Goal: Task Accomplishment & Management: Manage account settings

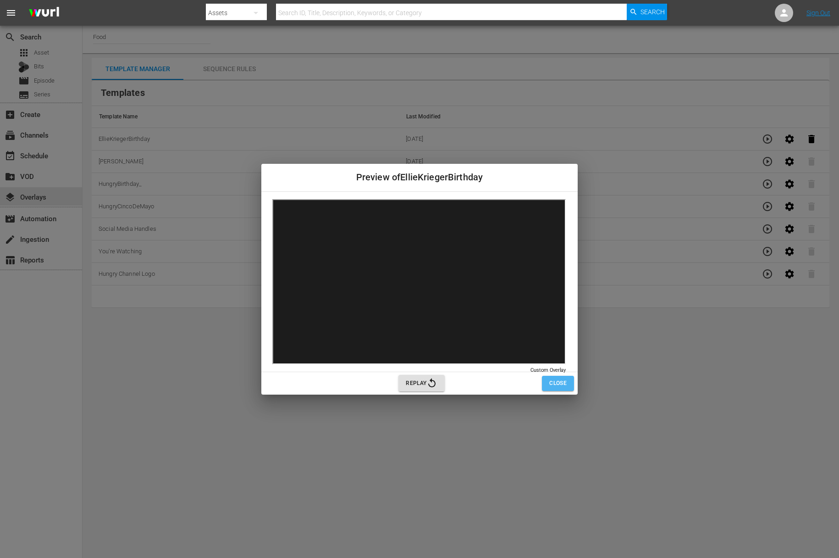
click at [563, 386] on span "Close" at bounding box center [557, 383] width 17 height 10
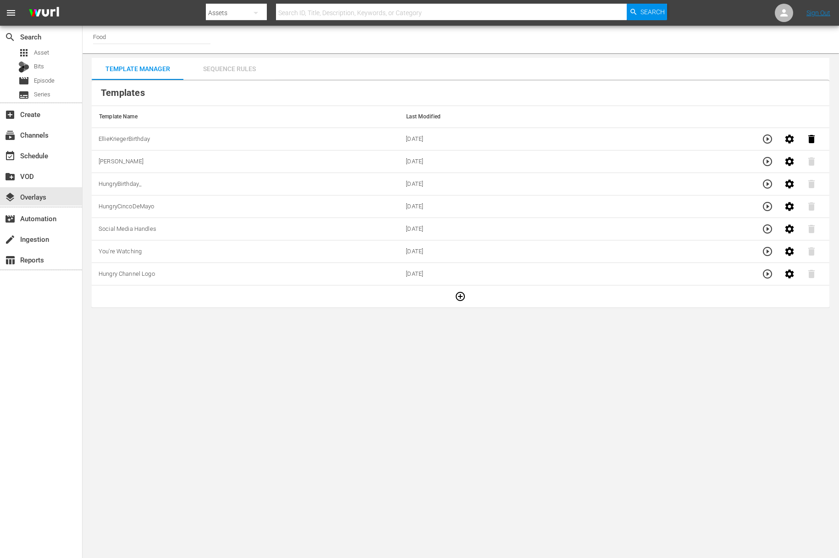
click at [240, 64] on div "Sequence Rules" at bounding box center [229, 69] width 92 height 22
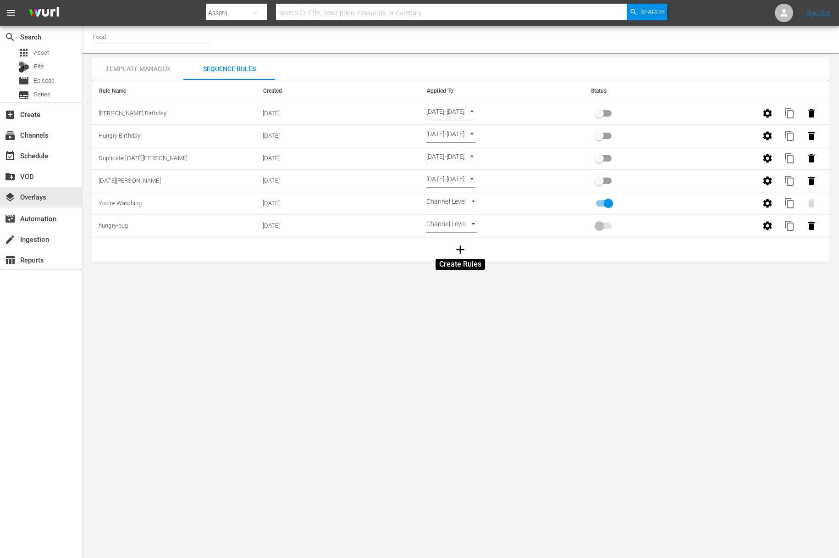
click at [463, 247] on icon "button" at bounding box center [460, 250] width 14 height 14
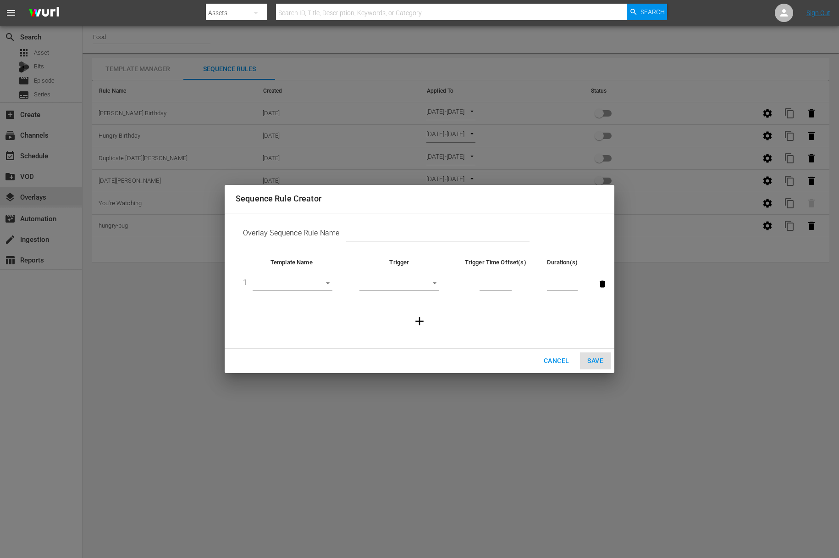
click at [325, 279] on body "menu Search By Assets Search ID, Title, Description, Keywords, or Category Sear…" at bounding box center [419, 279] width 839 height 558
click at [300, 372] on li "EllieKriegerBirthday" at bounding box center [293, 374] width 80 height 15
type input "30612"
click at [434, 282] on body "menu Search By Assets Search ID, Title, Description, Keywords, or Category Sear…" at bounding box center [419, 279] width 839 height 558
click at [557, 360] on div at bounding box center [419, 279] width 839 height 558
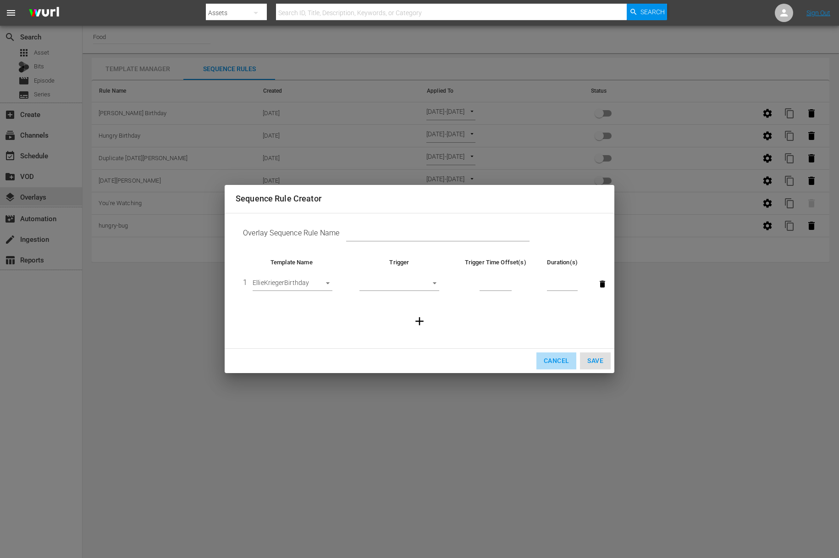
click at [555, 360] on span "Cancel" at bounding box center [556, 360] width 25 height 11
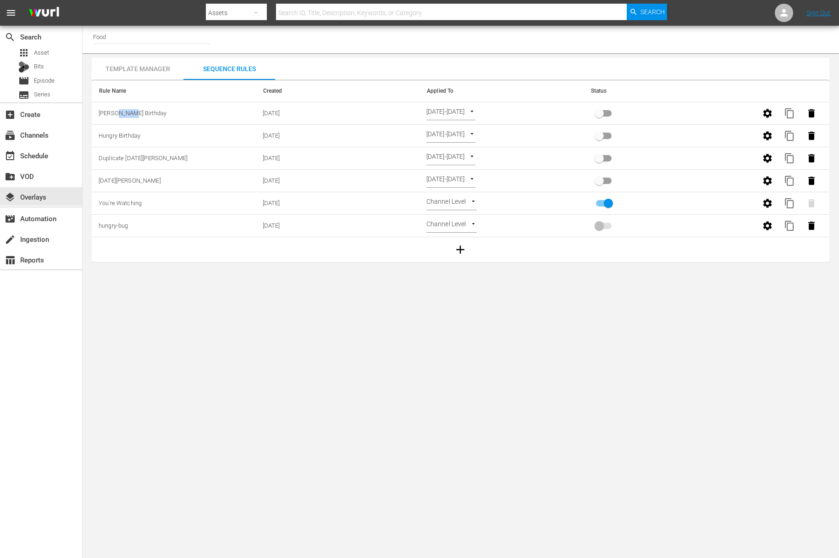
click at [458, 251] on icon "button" at bounding box center [460, 250] width 14 height 14
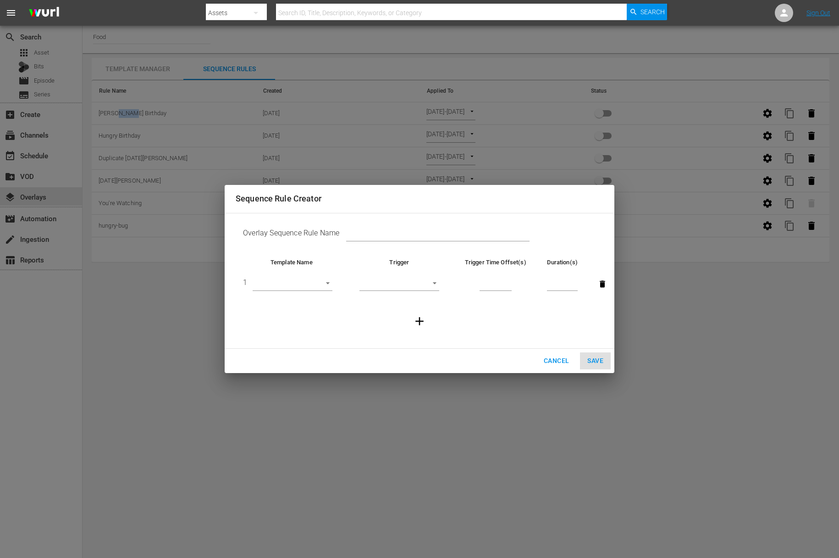
click at [332, 281] on body "menu Search By Assets Search ID, Title, Description, Keywords, or Category Sear…" at bounding box center [419, 279] width 839 height 558
click at [304, 375] on li "EllieKriegerBirthday" at bounding box center [293, 374] width 80 height 15
type input "30612"
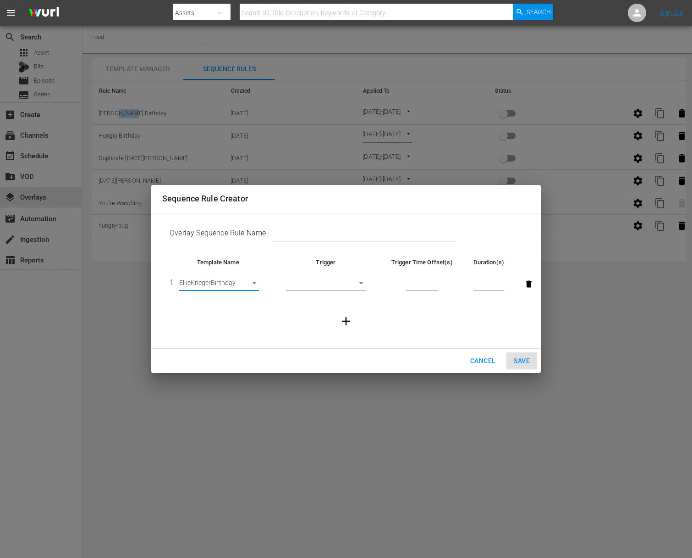
click at [364, 283] on body "menu Search By Assets Search ID, Title, Description, Keywords, or Category Sear…" at bounding box center [346, 279] width 692 height 558
click at [326, 285] on li "Start of Episode" at bounding box center [326, 283] width 80 height 15
type input "START_OF_EPISODE"
click at [440, 286] on td at bounding box center [422, 283] width 88 height 35
click at [417, 284] on input "number" at bounding box center [422, 284] width 32 height 14
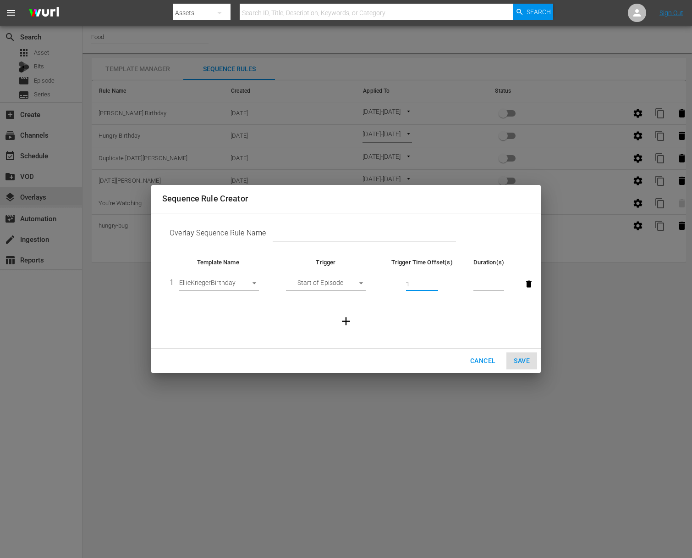
type input "1"
click at [485, 284] on input "number" at bounding box center [489, 284] width 31 height 14
type input "30"
click at [344, 317] on icon "button" at bounding box center [346, 321] width 14 height 14
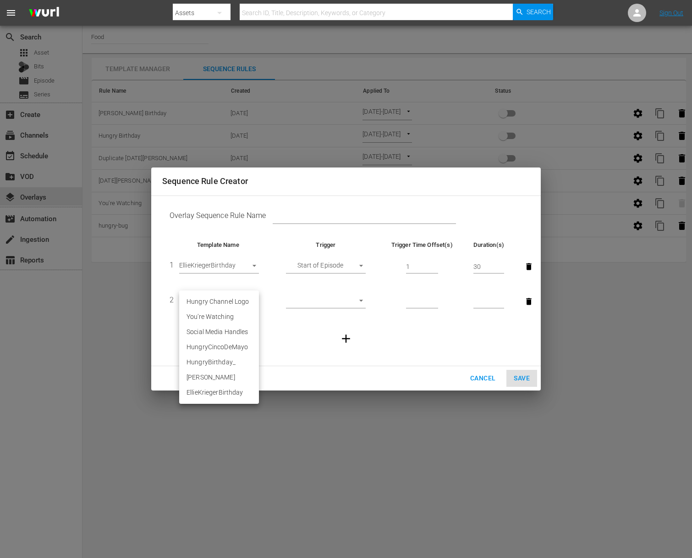
click at [256, 298] on body "menu Search By Assets Search ID, Title, Description, Keywords, or Category Sear…" at bounding box center [346, 279] width 692 height 558
click at [228, 305] on li "Hungry Channel Logo" at bounding box center [219, 301] width 80 height 15
type input "29535"
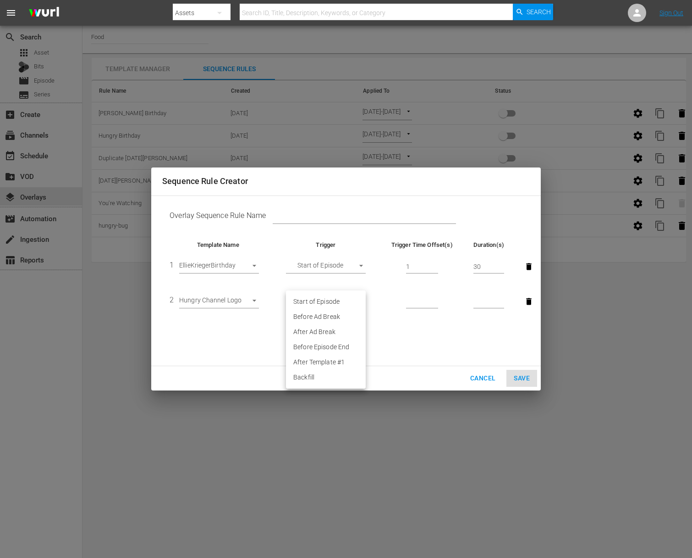
click at [359, 298] on body "menu Search By Assets Search ID, Title, Description, Keywords, or Category Sear…" at bounding box center [346, 279] width 692 height 558
click at [322, 374] on li "Backfill" at bounding box center [326, 377] width 80 height 15
type input "BACKFILL"
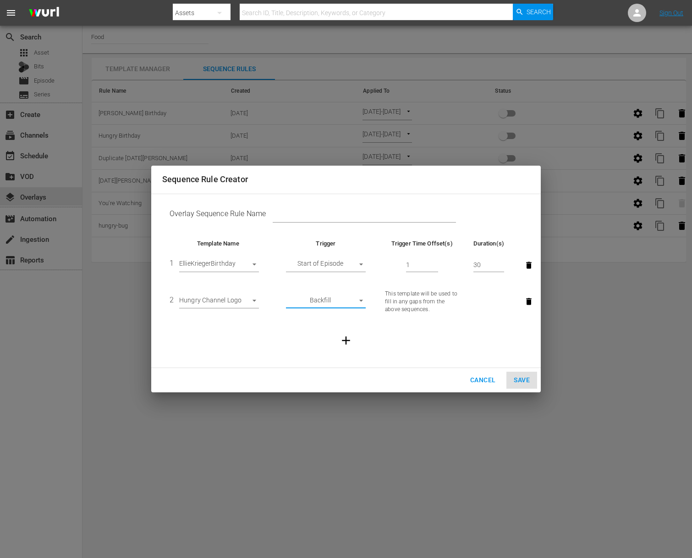
click at [521, 380] on div "Cancel Save" at bounding box center [346, 380] width 390 height 24
click at [523, 382] on div "Cancel Save" at bounding box center [346, 380] width 390 height 24
click at [517, 376] on div "Cancel Save" at bounding box center [346, 380] width 390 height 24
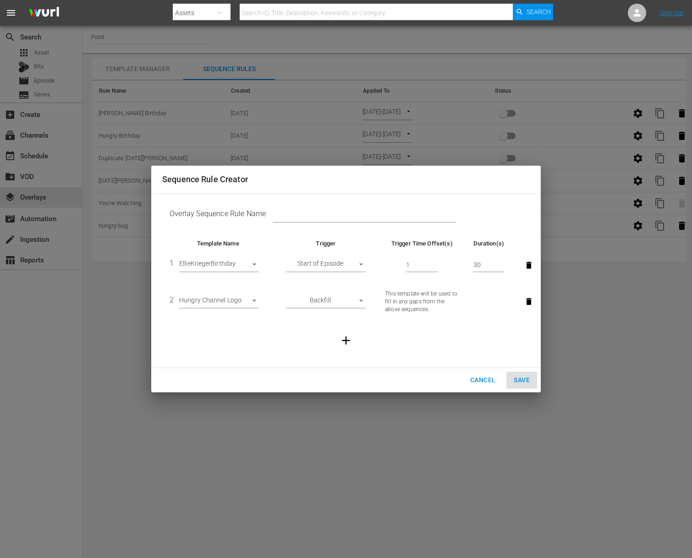
click at [348, 215] on input "text" at bounding box center [364, 216] width 183 height 14
click at [348, 214] on input "text" at bounding box center [364, 216] width 183 height 14
type input "[PERSON_NAME] Birthday"
click at [518, 379] on span "Save" at bounding box center [522, 379] width 16 height 11
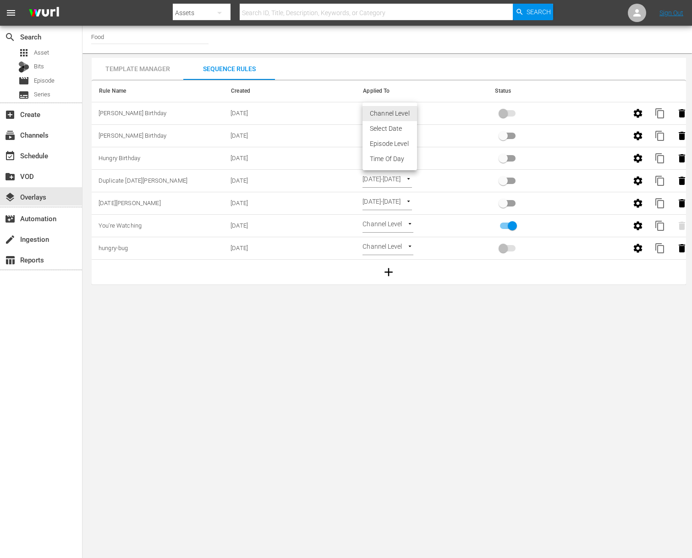
click at [406, 110] on body "menu Search By Assets Search ID, Title, Description, Keywords, or Category Sear…" at bounding box center [346, 279] width 692 height 558
click at [405, 131] on li "Select Date" at bounding box center [390, 128] width 55 height 15
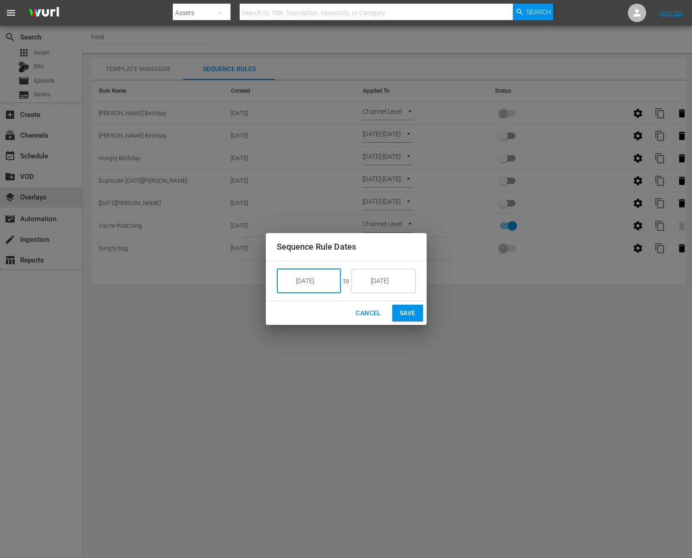
click at [314, 283] on input "[DATE]" at bounding box center [315, 280] width 51 height 25
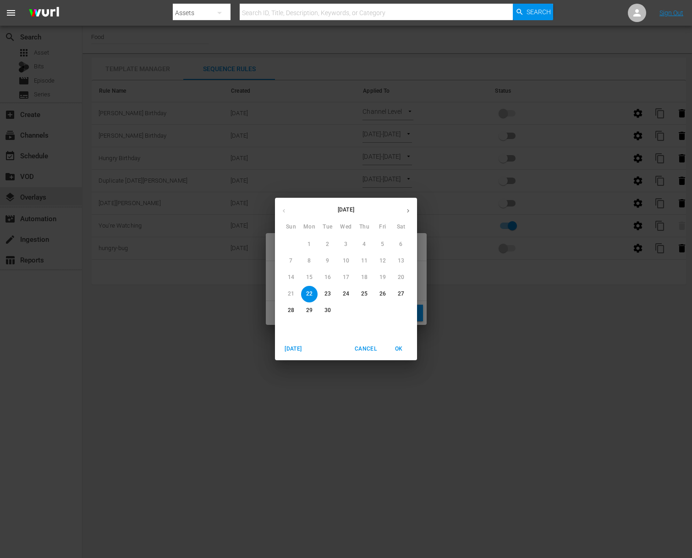
click at [379, 297] on span "26" at bounding box center [383, 294] width 17 height 8
type input "[DATE]"
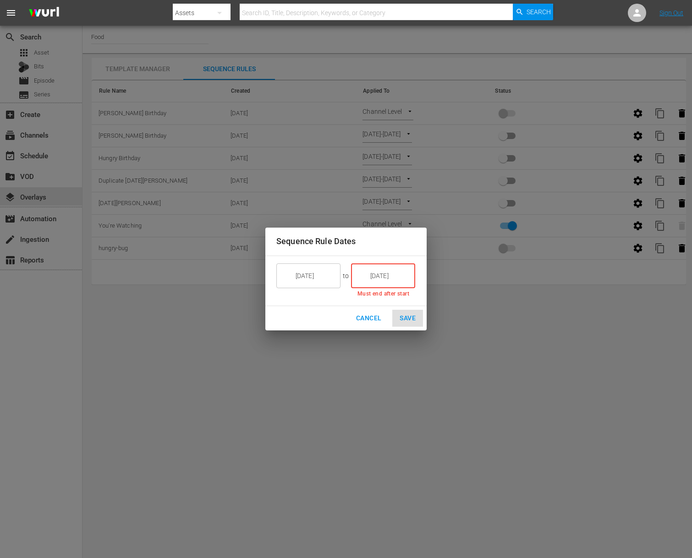
click at [379, 276] on input "[DATE]" at bounding box center [389, 275] width 51 height 25
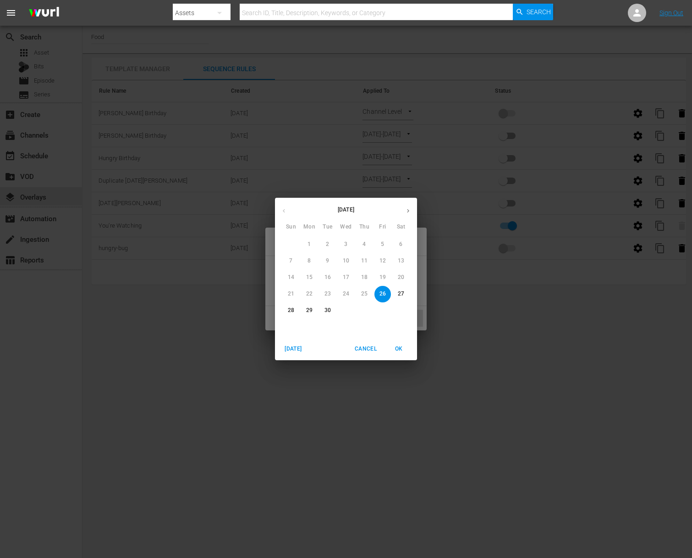
click at [380, 293] on p "26" at bounding box center [383, 294] width 6 height 8
type input "[DATE]"
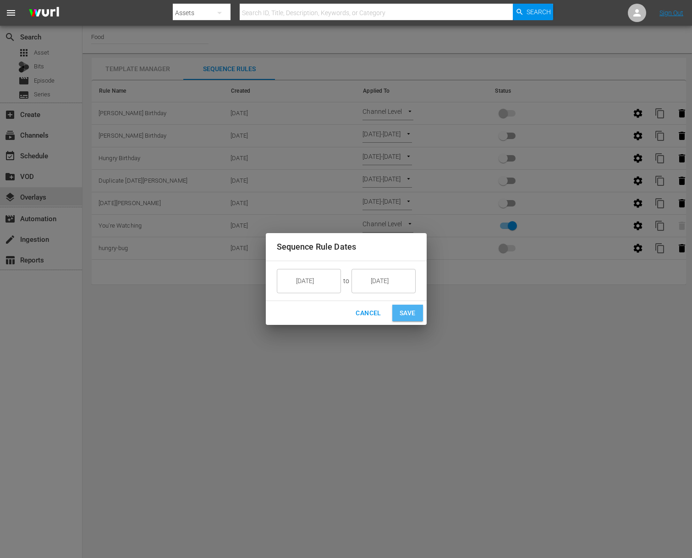
click at [406, 306] on button "Save" at bounding box center [407, 312] width 31 height 17
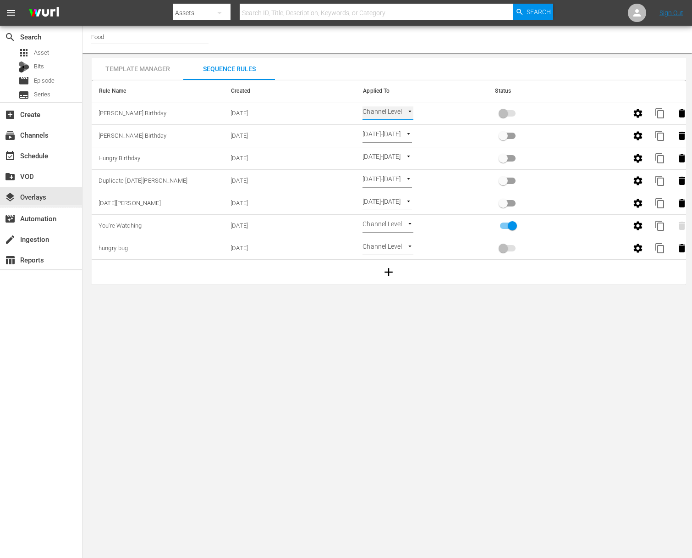
type input "SELECT_DATE"
click at [507, 114] on input "primary checkbox" at bounding box center [503, 114] width 52 height 17
checkbox input "true"
drag, startPoint x: 505, startPoint y: 110, endPoint x: 525, endPoint y: 114, distance: 20.6
click at [525, 114] on td at bounding box center [554, 113] width 132 height 22
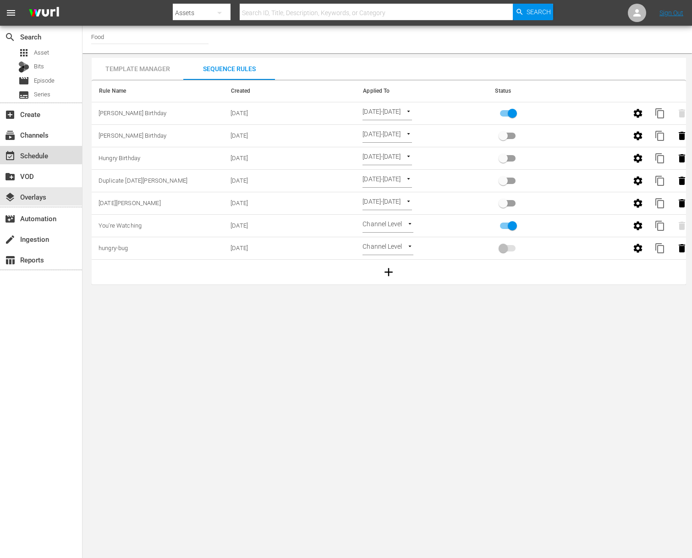
click at [33, 154] on div "event_available Schedule" at bounding box center [25, 154] width 51 height 8
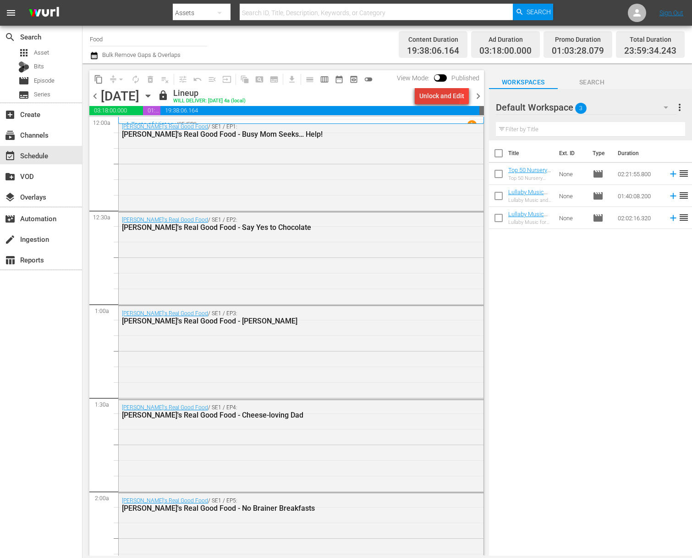
click at [438, 95] on div "Unlock and Edit" at bounding box center [442, 96] width 45 height 17
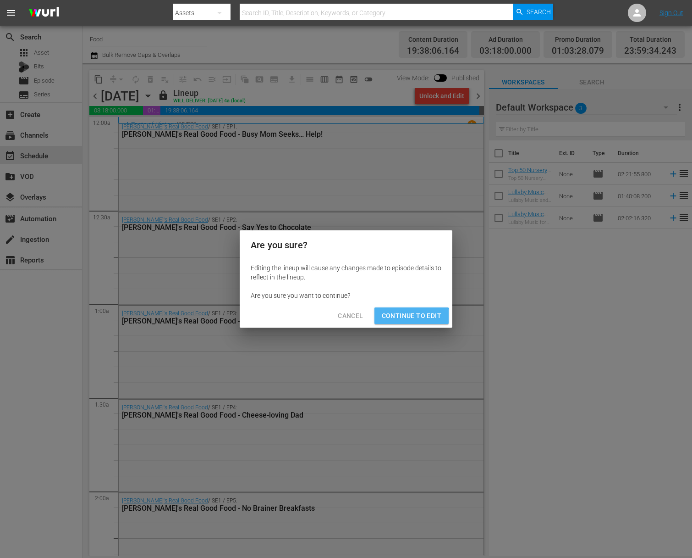
click at [405, 319] on span "Continue to Edit" at bounding box center [412, 315] width 60 height 11
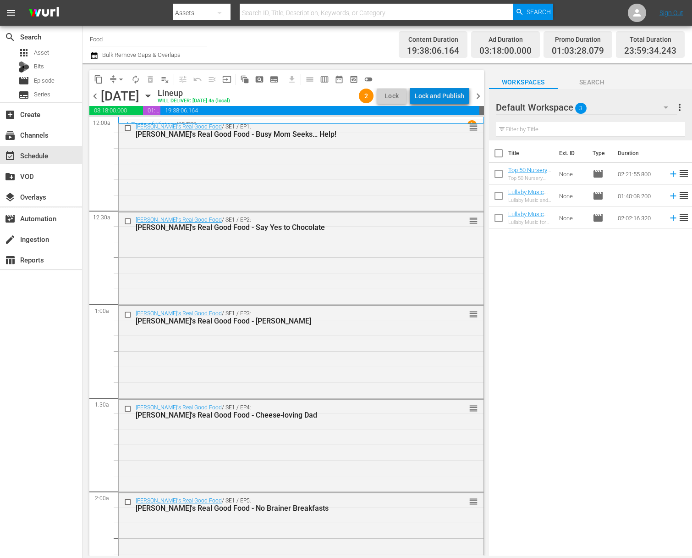
click at [451, 95] on div "Lock and Publish" at bounding box center [440, 96] width 50 height 17
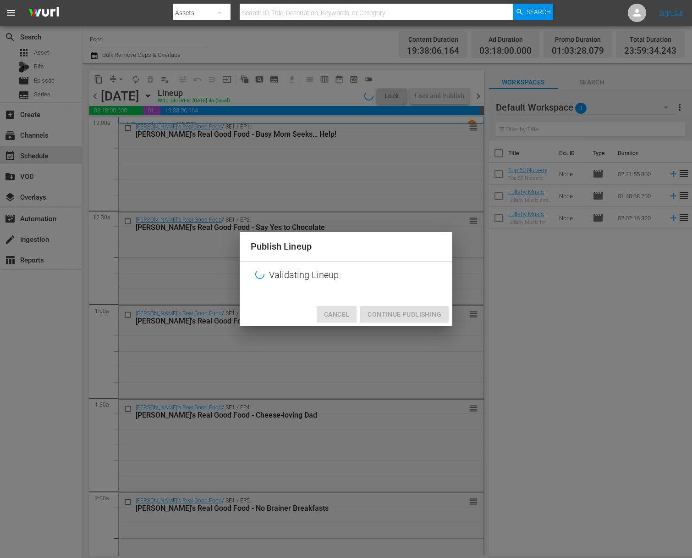
click at [340, 313] on span "Cancel" at bounding box center [336, 314] width 25 height 11
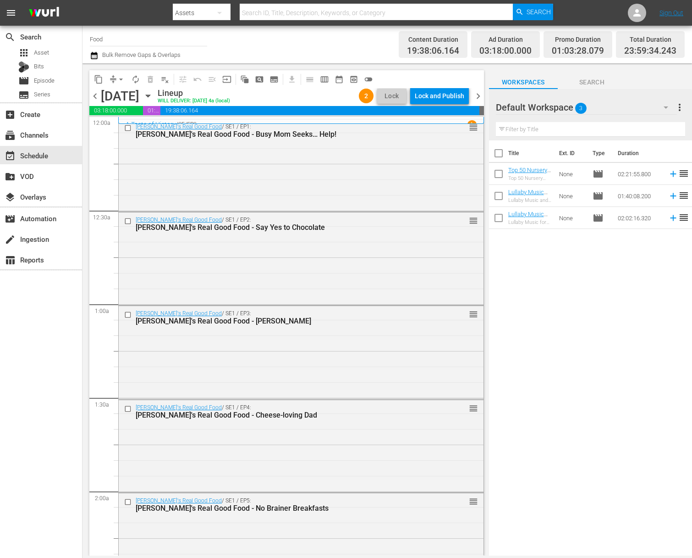
click at [444, 96] on div "Lock and Publish" at bounding box center [440, 96] width 50 height 17
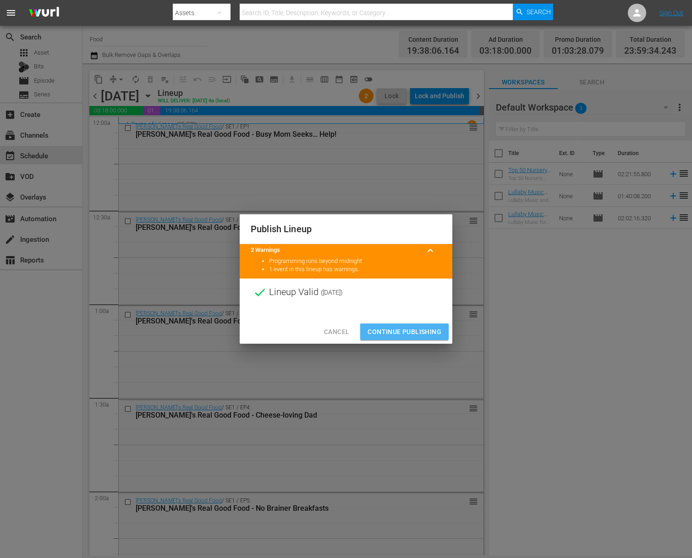
click at [412, 333] on span "Continue Publishing" at bounding box center [405, 331] width 74 height 11
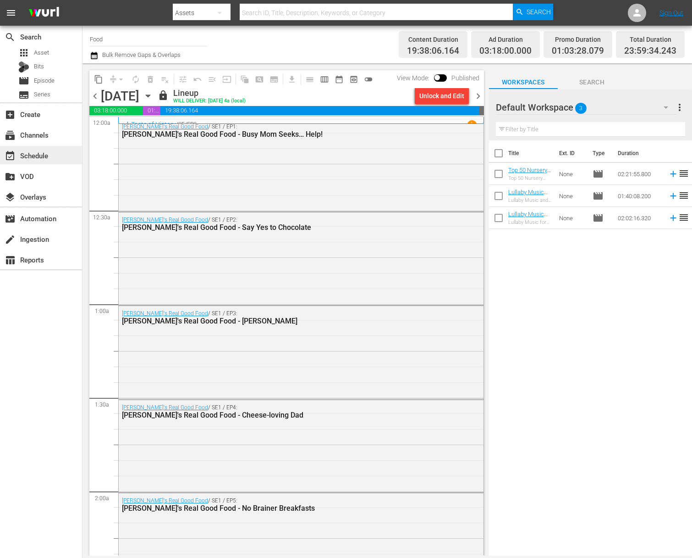
click at [44, 155] on div "event_available Schedule" at bounding box center [25, 154] width 51 height 8
click at [45, 194] on div "layers Overlays" at bounding box center [25, 195] width 51 height 8
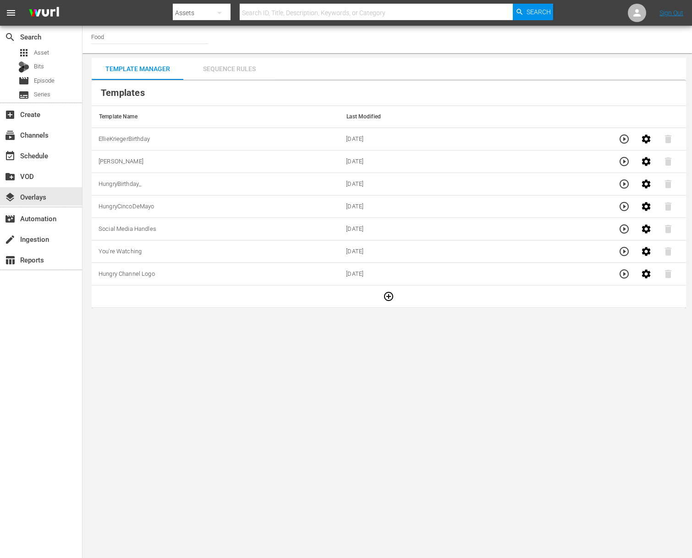
click at [221, 66] on div "Sequence Rules" at bounding box center [229, 69] width 92 height 22
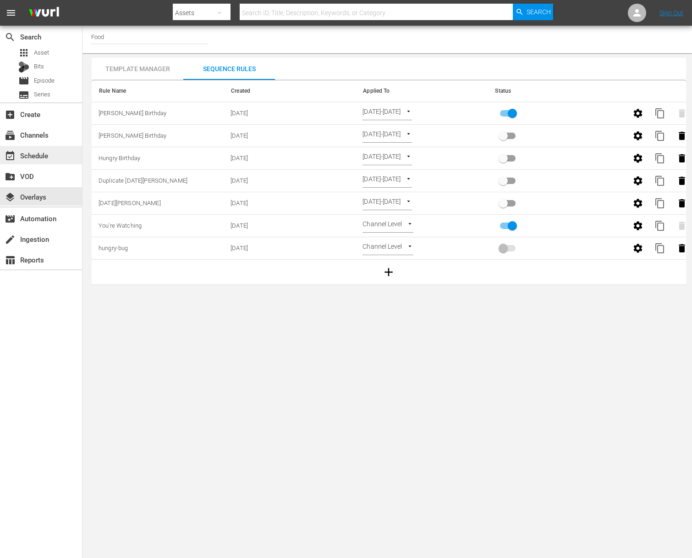
click at [38, 158] on div "event_available Schedule" at bounding box center [25, 154] width 51 height 8
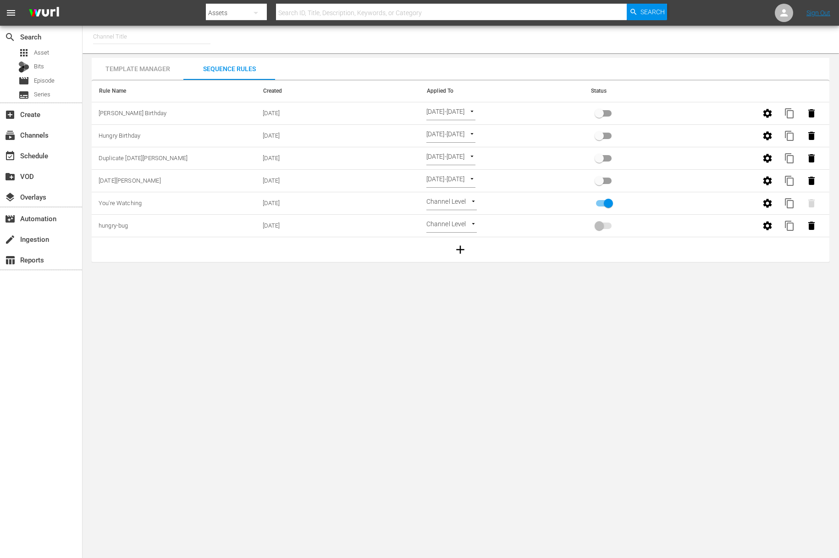
type input "Food (140)"
click at [497, 113] on body "menu Search By Assets Search ID, Title, Description, Keywords, or Category Sear…" at bounding box center [419, 279] width 839 height 558
click at [530, 65] on div at bounding box center [419, 279] width 839 height 558
click at [773, 110] on button "button" at bounding box center [767, 113] width 22 height 22
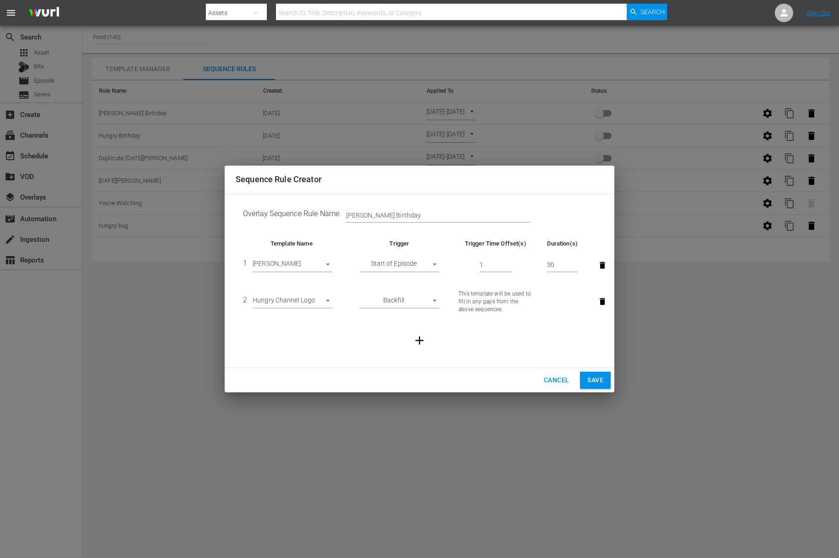
click at [560, 381] on span "Cancel" at bounding box center [556, 379] width 25 height 11
